Goal: Navigation & Orientation: Find specific page/section

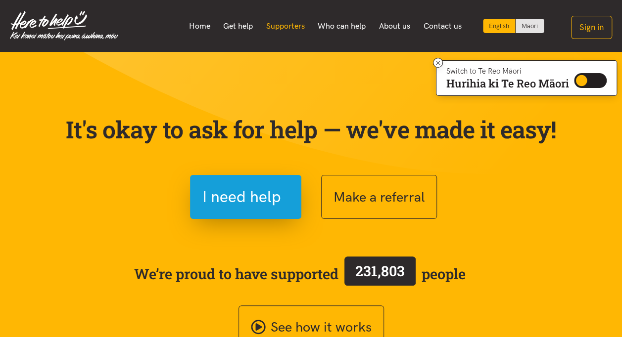
click at [289, 21] on link "Supporters" at bounding box center [285, 26] width 52 height 21
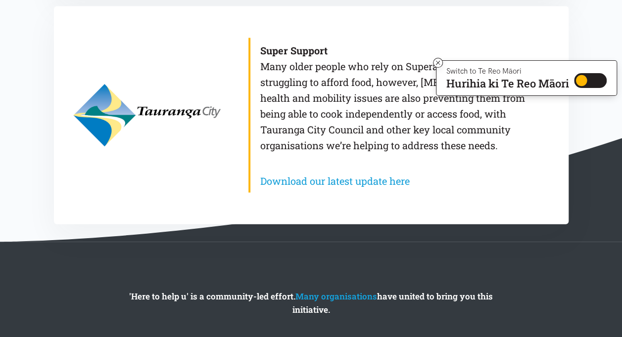
scroll to position [1035, 0]
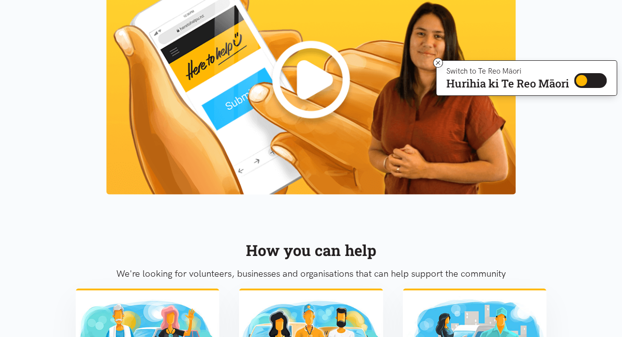
scroll to position [870, 0]
